Goal: Information Seeking & Learning: Stay updated

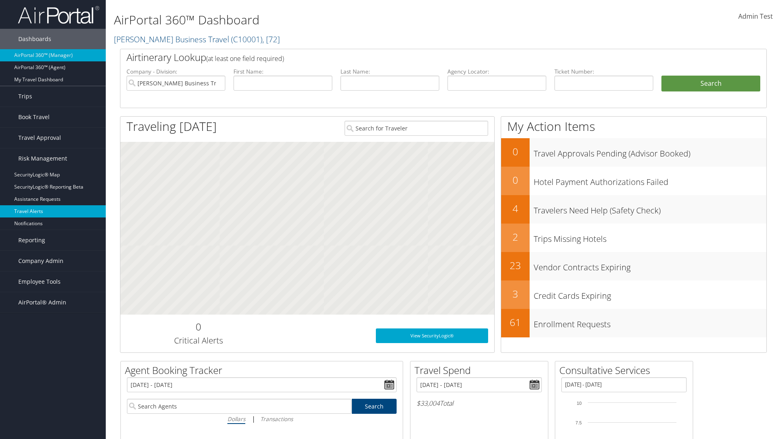
click at [53, 211] on link "Travel Alerts" at bounding box center [53, 211] width 106 height 12
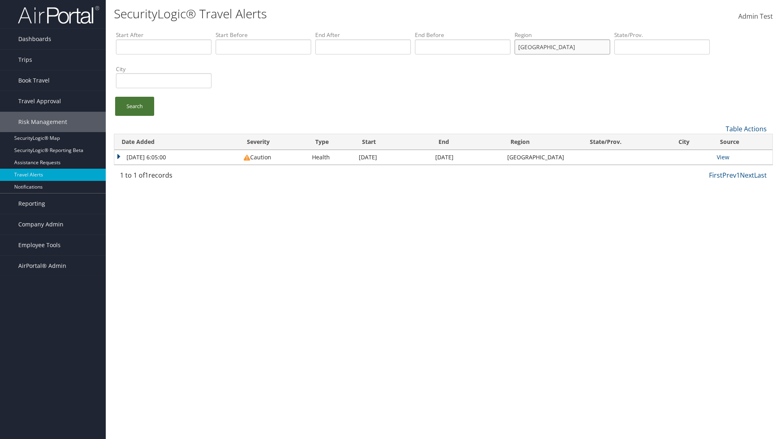
type input "united states"
click at [135, 106] on link "Search" at bounding box center [134, 106] width 39 height 19
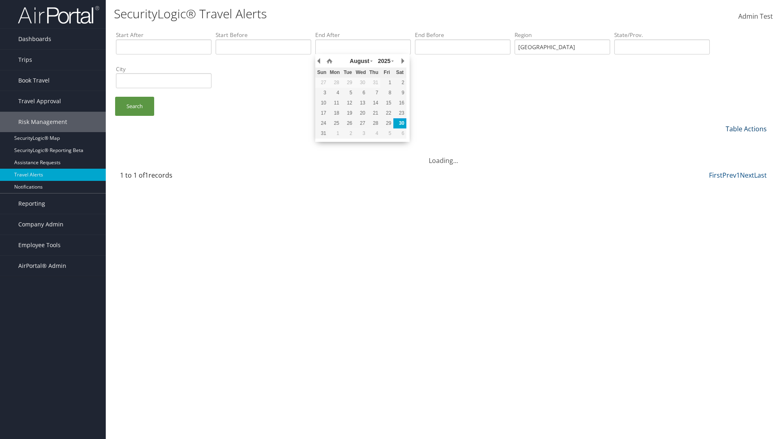
click at [746, 128] on link "Table Actions" at bounding box center [745, 128] width 41 height 9
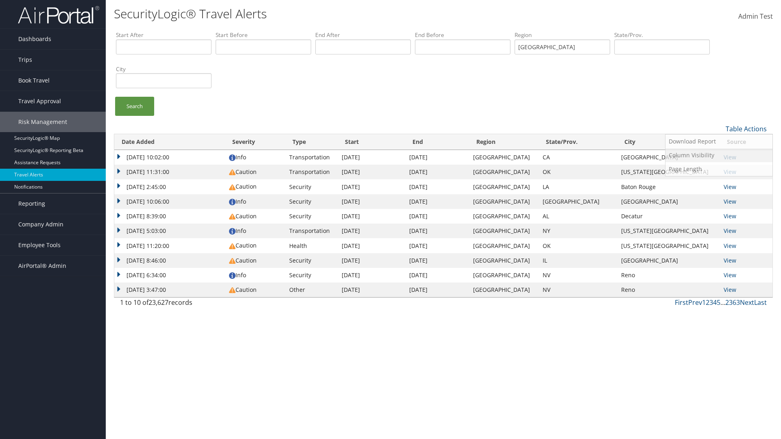
click at [718, 155] on link "Column Visibility" at bounding box center [718, 155] width 107 height 14
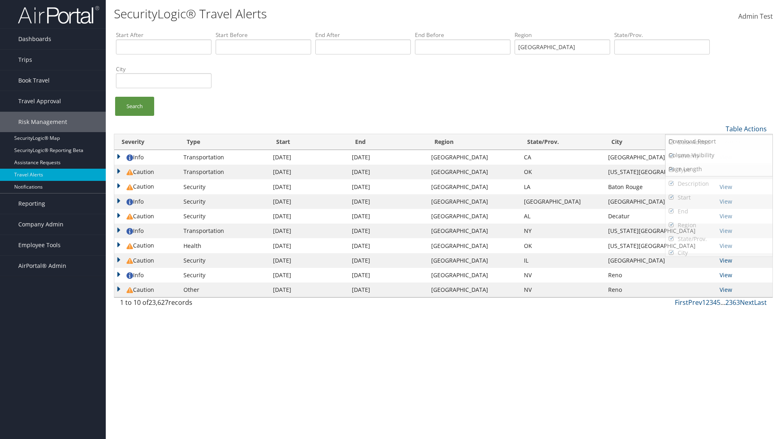
click at [718, 156] on link "Severity" at bounding box center [718, 156] width 107 height 14
click at [718, 170] on link "Type" at bounding box center [718, 170] width 107 height 14
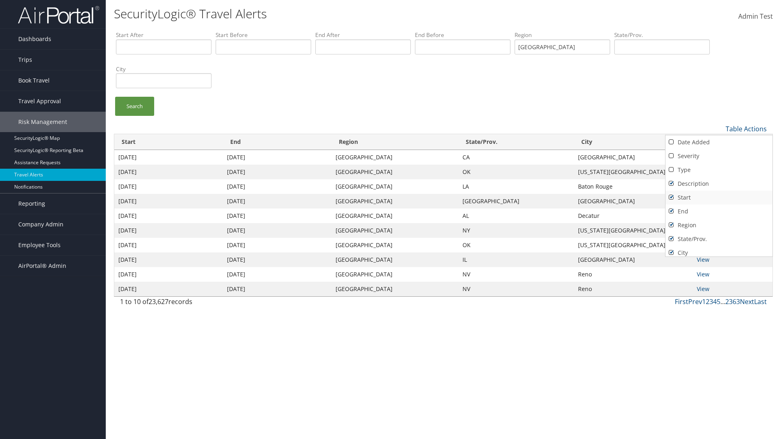
click at [718, 183] on link "Description" at bounding box center [718, 184] width 107 height 14
click at [718, 197] on link "Start" at bounding box center [718, 198] width 107 height 14
click at [718, 211] on link "End" at bounding box center [718, 211] width 107 height 14
click at [718, 225] on link "Region" at bounding box center [718, 225] width 107 height 14
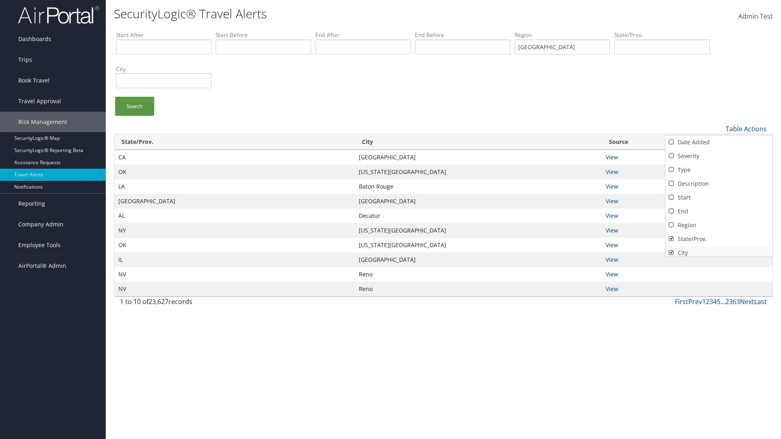
click at [718, 239] on link "State/Prov." at bounding box center [718, 239] width 107 height 14
click at [718, 249] on link "City" at bounding box center [718, 253] width 107 height 14
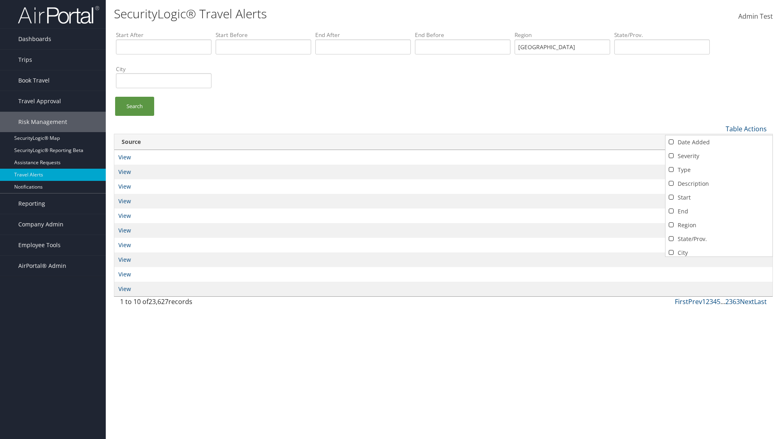
click at [718, 260] on link "Source" at bounding box center [718, 267] width 107 height 14
click at [390, 220] on div at bounding box center [390, 219] width 781 height 439
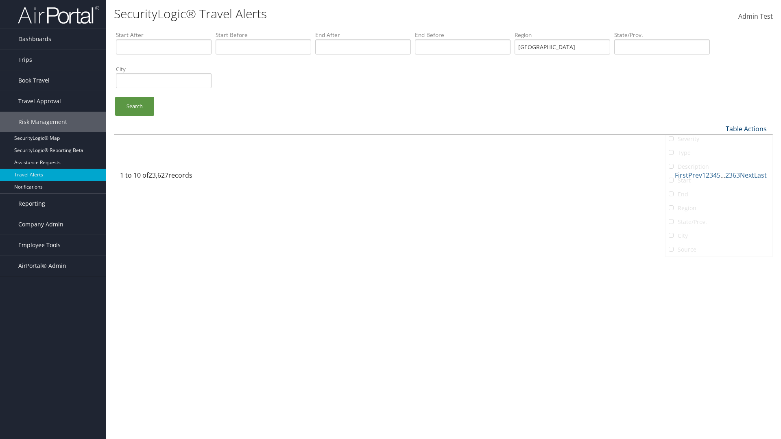
click at [746, 128] on link "Table Actions" at bounding box center [745, 128] width 41 height 9
click at [718, 142] on link "Date Added" at bounding box center [718, 142] width 107 height 14
click at [718, 156] on link "Severity" at bounding box center [718, 156] width 107 height 14
click at [718, 170] on link "Type" at bounding box center [718, 170] width 107 height 14
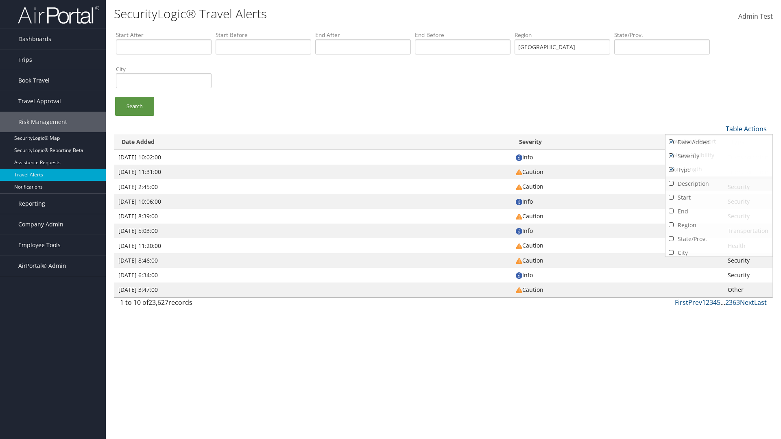
click at [718, 183] on link "Description" at bounding box center [718, 184] width 107 height 14
click at [718, 197] on link "Start" at bounding box center [718, 198] width 107 height 14
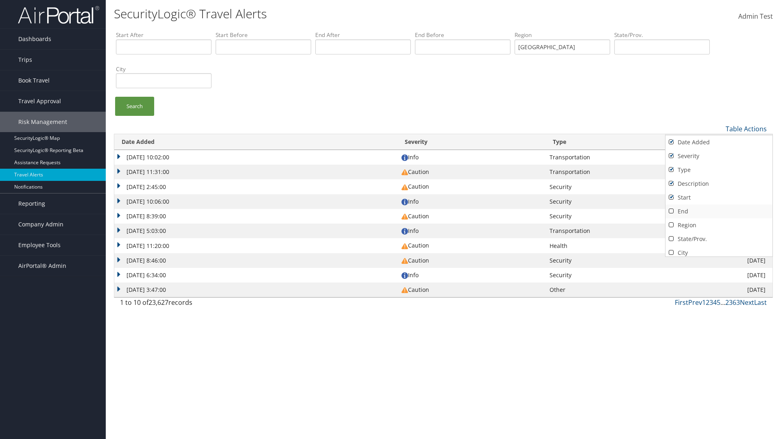
click at [718, 211] on link "End" at bounding box center [718, 211] width 107 height 14
click at [718, 225] on link "Region" at bounding box center [718, 225] width 107 height 14
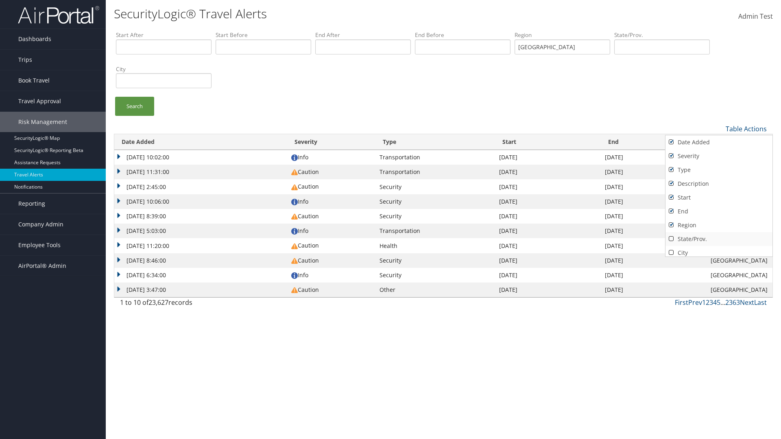
click at [718, 239] on link "State/Prov." at bounding box center [718, 239] width 107 height 14
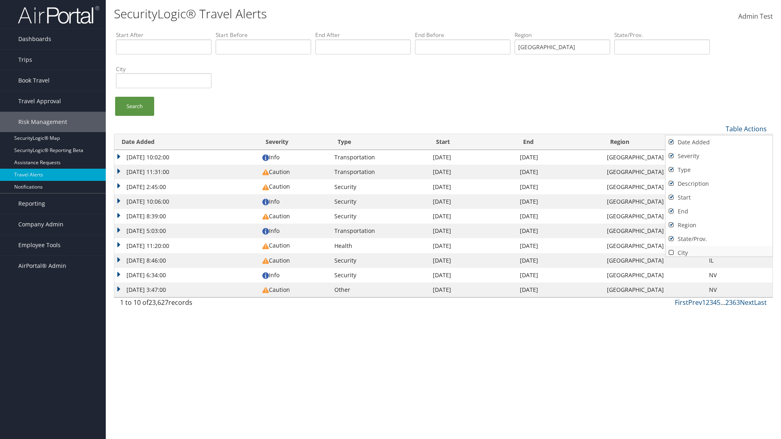
click at [718, 249] on link "City" at bounding box center [718, 253] width 107 height 14
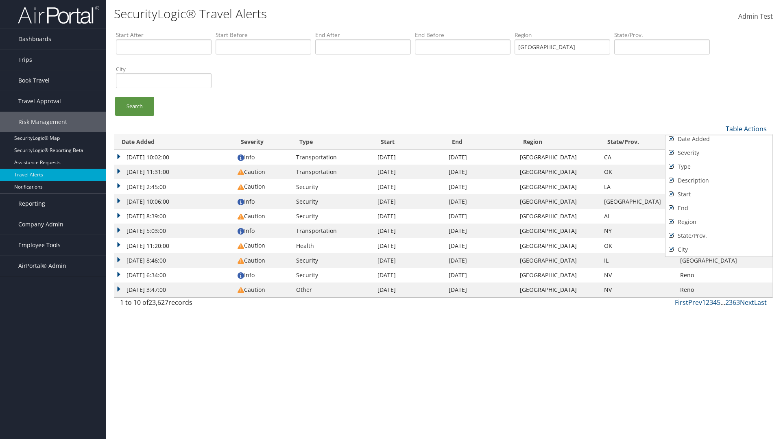
click at [718, 257] on link "Source" at bounding box center [718, 264] width 107 height 14
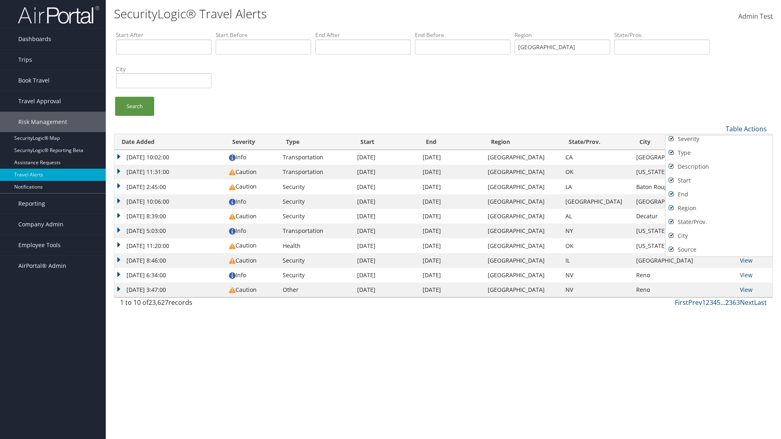
click at [390, 220] on div at bounding box center [390, 219] width 781 height 439
